Goal: Task Accomplishment & Management: Manage account settings

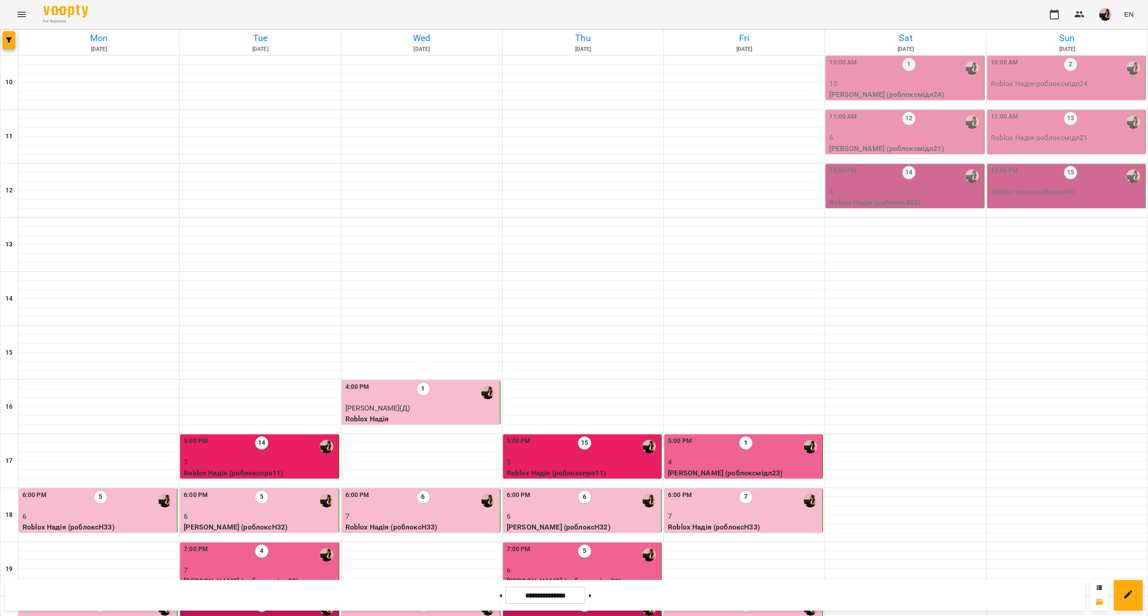
click at [868, 76] on div "10:00 AM 1" at bounding box center [905, 68] width 153 height 21
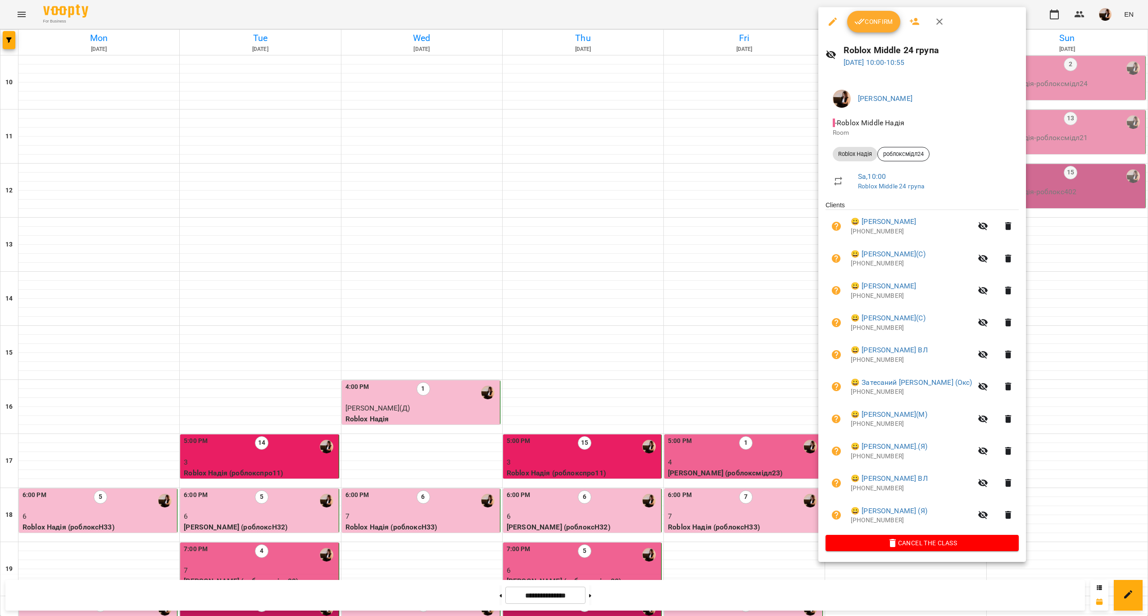
click at [894, 48] on h6 "Roblox Middle 24 група" at bounding box center [932, 50] width 176 height 14
click at [1048, 131] on div at bounding box center [574, 308] width 1148 height 616
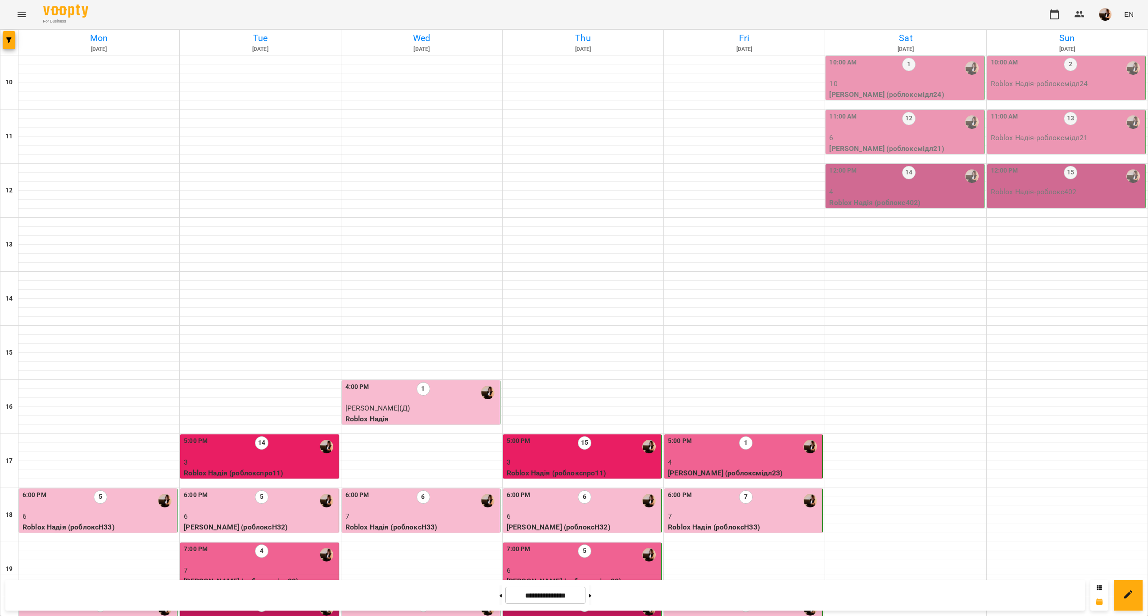
click at [925, 133] on p "6" at bounding box center [905, 137] width 153 height 11
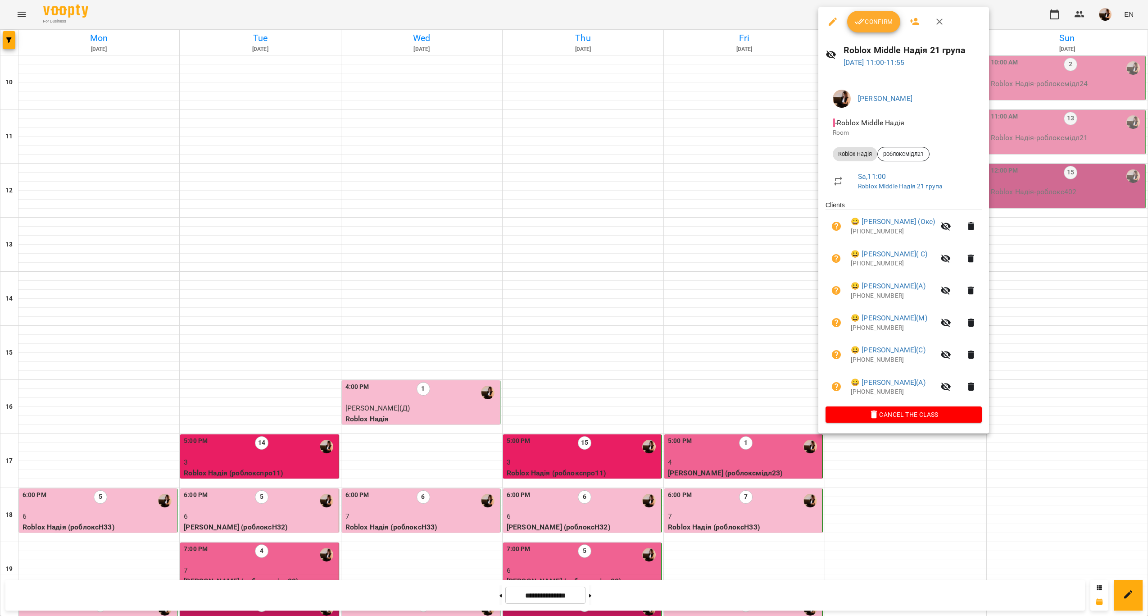
click at [1067, 194] on div at bounding box center [574, 308] width 1148 height 616
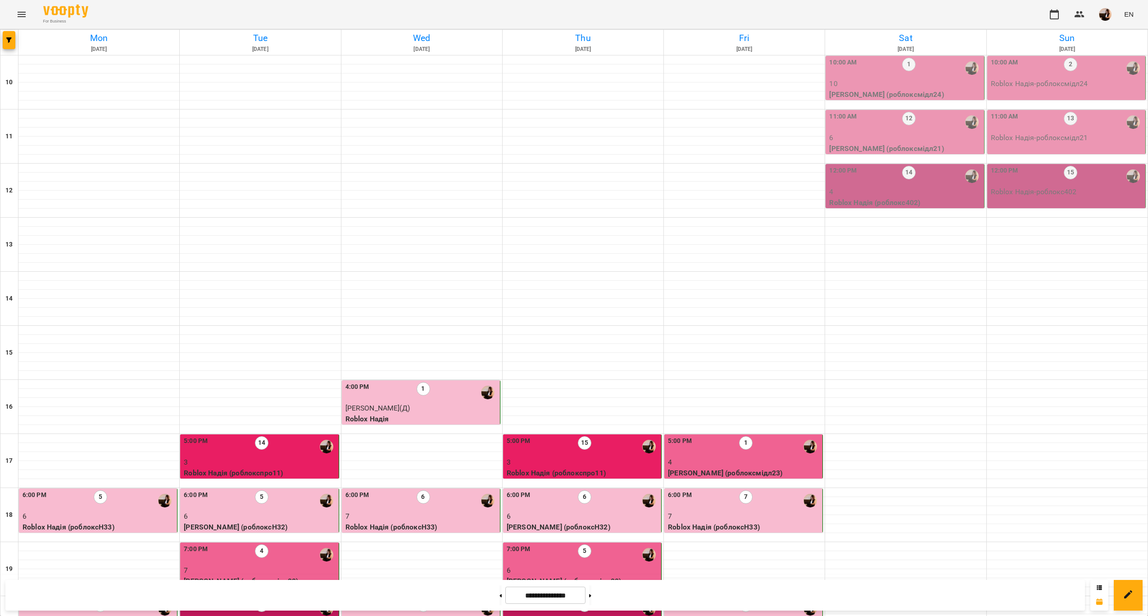
click at [946, 186] on div "12:00 PM 14" at bounding box center [905, 176] width 153 height 21
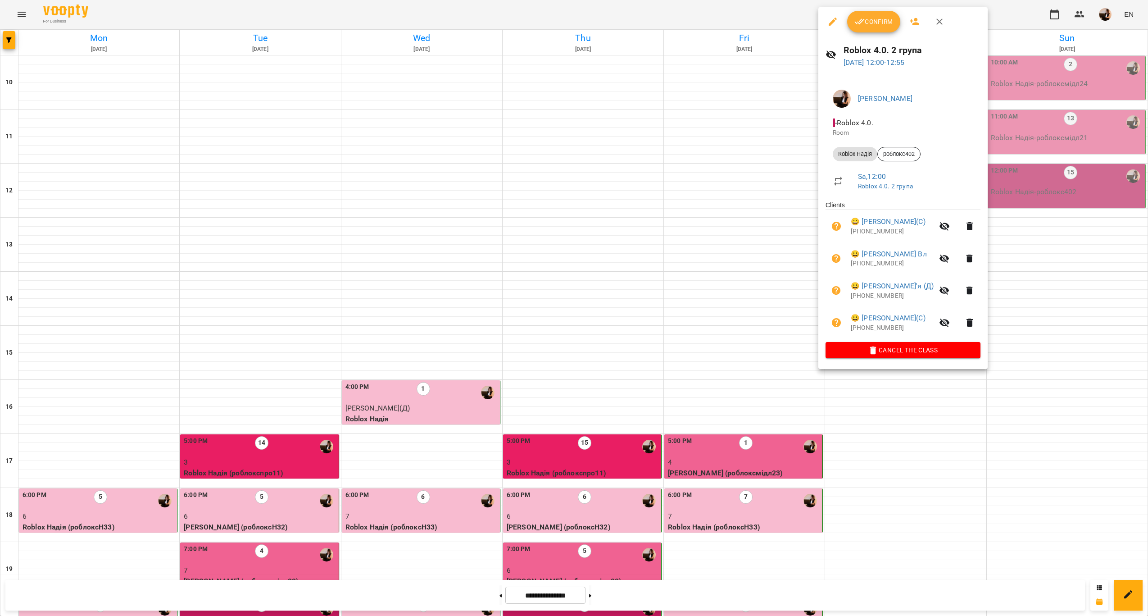
click at [1024, 176] on div at bounding box center [574, 308] width 1148 height 616
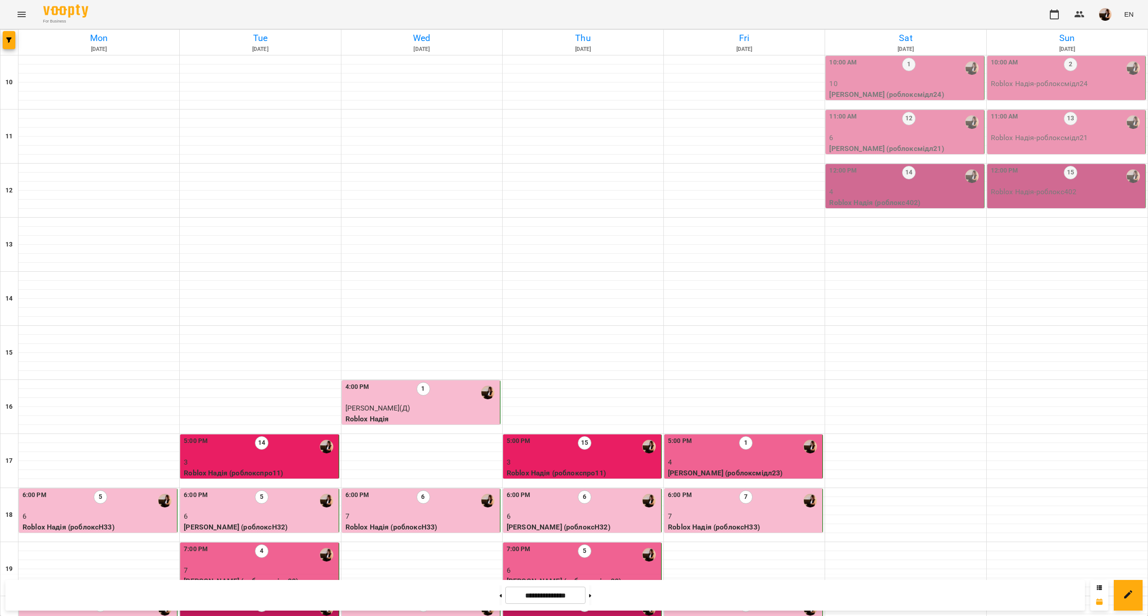
click at [854, 69] on div "10:00 AM 1" at bounding box center [905, 68] width 153 height 21
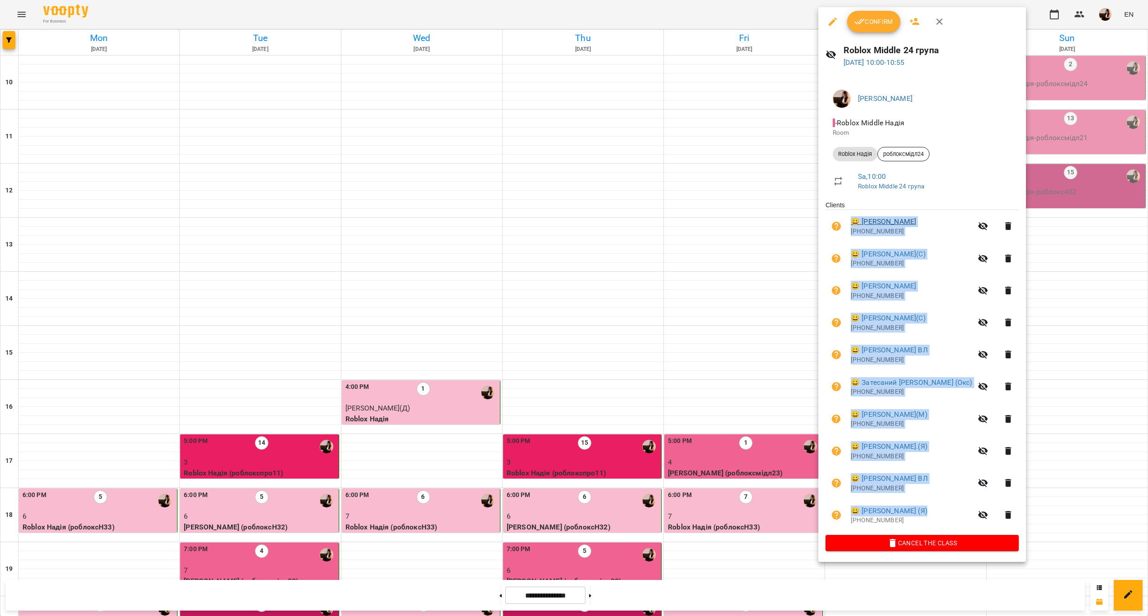
drag, startPoint x: 928, startPoint y: 512, endPoint x: 855, endPoint y: 218, distance: 303.5
click at [855, 218] on ul "Clients 😀 [PERSON_NAME] [PHONE_NUMBER] 😀 [PERSON_NAME](С) [PHONE_NUMBER] 😀 [PER…" at bounding box center [922, 367] width 193 height 334
copy ul "😀 [PERSON_NAME] [PHONE_NUMBER] 😀 [PERSON_NAME](С) [PHONE_NUMBER] 😀 [PERSON_NAME…"
click at [894, 14] on button "Confirm" at bounding box center [873, 22] width 53 height 22
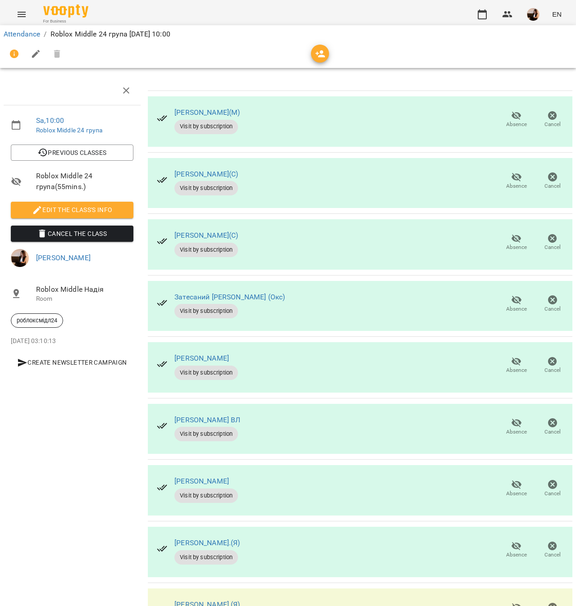
scroll to position [121, 0]
drag, startPoint x: 281, startPoint y: 116, endPoint x: 171, endPoint y: 120, distance: 110.0
click at [171, 219] on div "[PERSON_NAME](С) Visit by subscription Absence Cancel" at bounding box center [360, 244] width 425 height 50
copy link "[PERSON_NAME](С)"
click at [292, 281] on div "Затесаний [PERSON_NAME] (Окс) Visit by subscription Absence Cancel" at bounding box center [360, 306] width 425 height 50
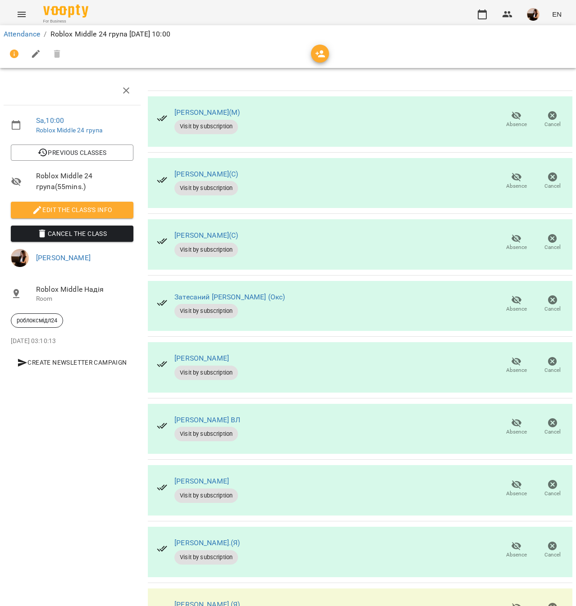
drag, startPoint x: 282, startPoint y: 355, endPoint x: 276, endPoint y: 357, distance: 6.1
click at [276, 465] on div "[PERSON_NAME] ВЛ Visit by subscription Absence Cancel" at bounding box center [360, 490] width 425 height 50
drag, startPoint x: 273, startPoint y: 362, endPoint x: 179, endPoint y: 367, distance: 93.8
click at [179, 465] on div "[PERSON_NAME] ВЛ Visit by subscription Absence Cancel" at bounding box center [360, 490] width 425 height 50
click at [286, 589] on div "[PERSON_NAME] (Я) Visit by subscription Absence Cancel" at bounding box center [360, 614] width 425 height 50
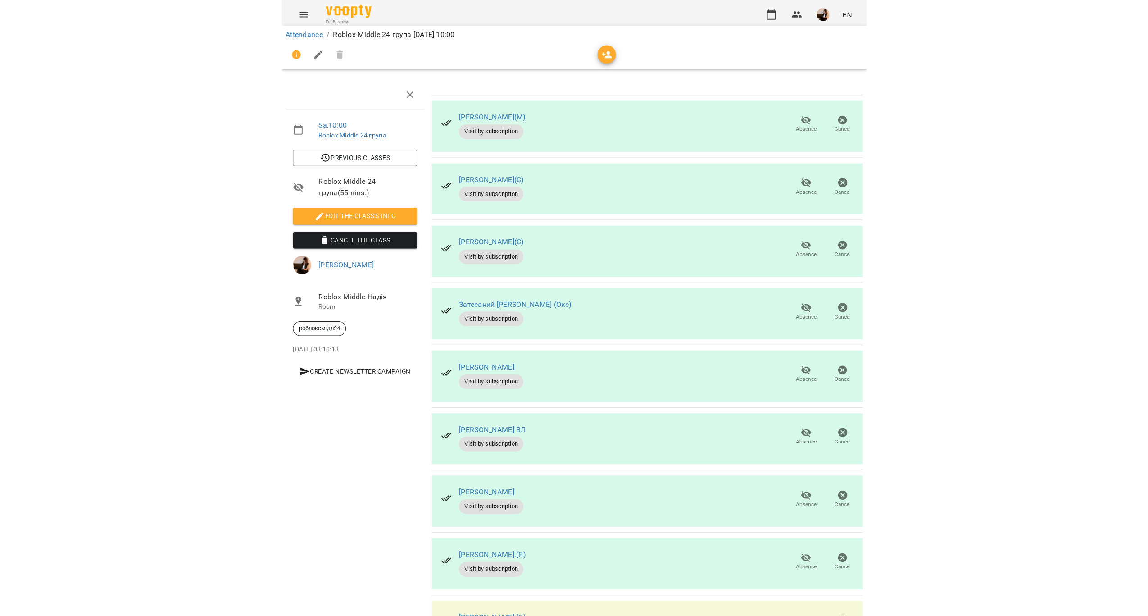
scroll to position [0, 0]
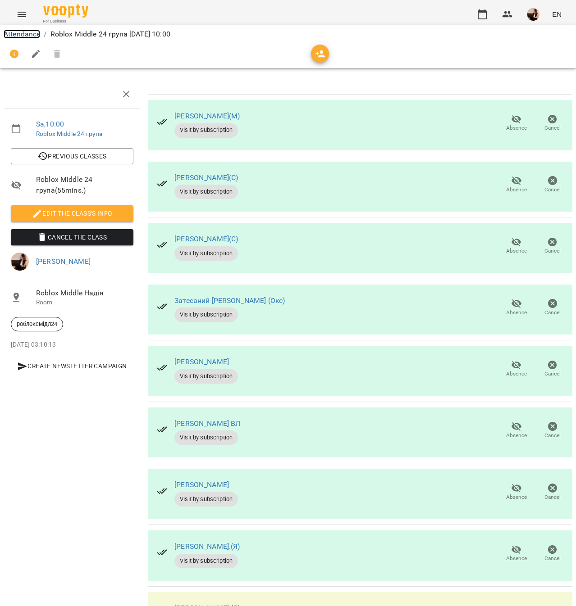
click at [9, 30] on link "Attendance" at bounding box center [22, 34] width 36 height 9
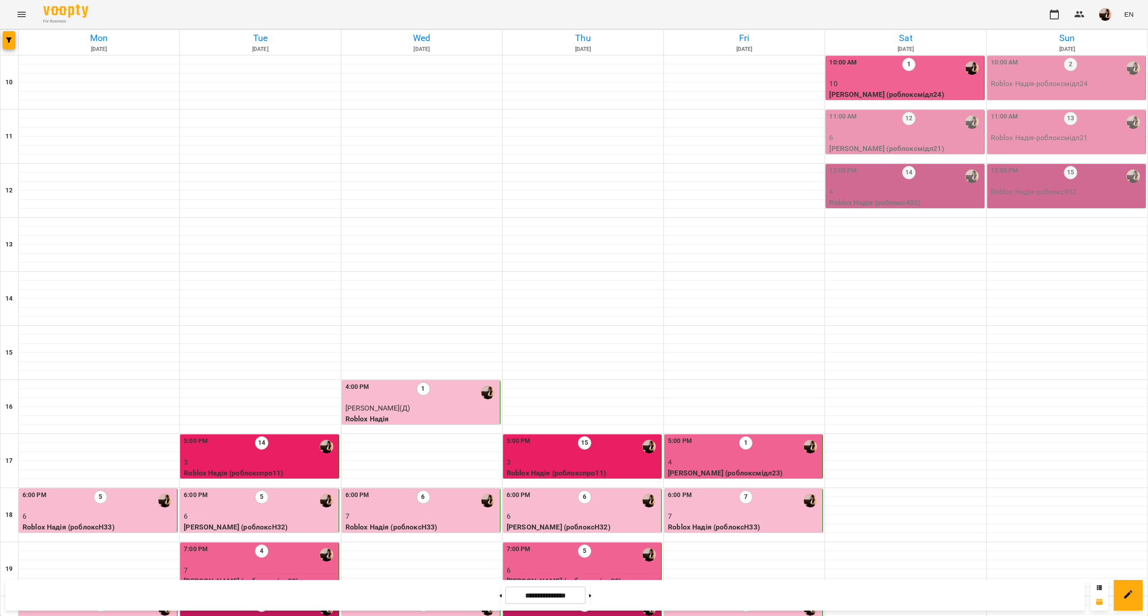
click at [893, 136] on p "6" at bounding box center [905, 137] width 153 height 11
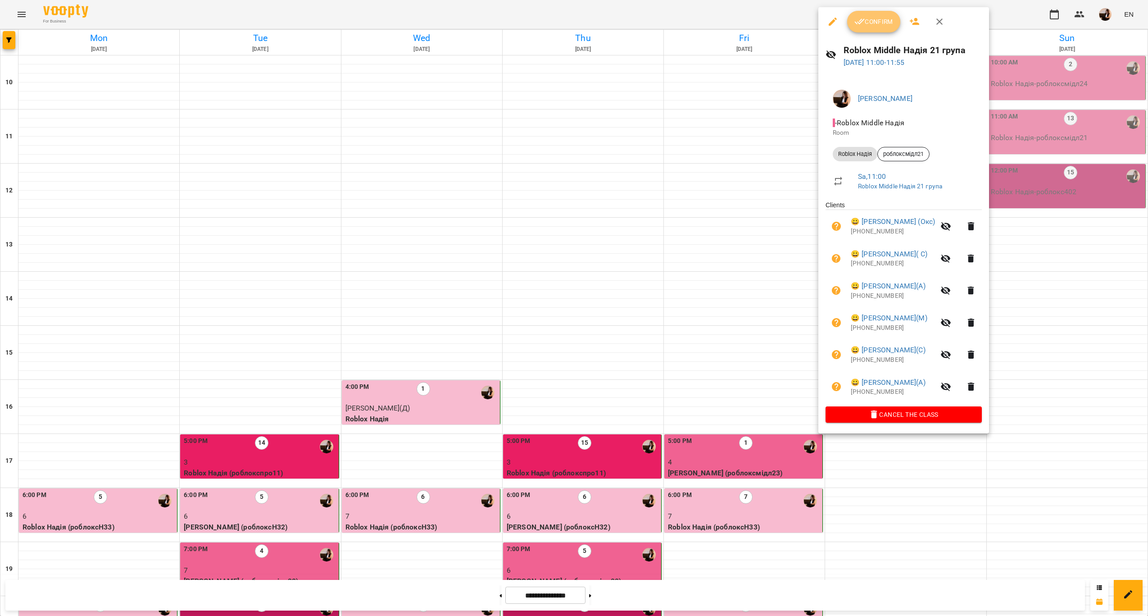
click at [886, 25] on span "Confirm" at bounding box center [873, 21] width 39 height 11
